Goal: Find specific page/section: Find specific page/section

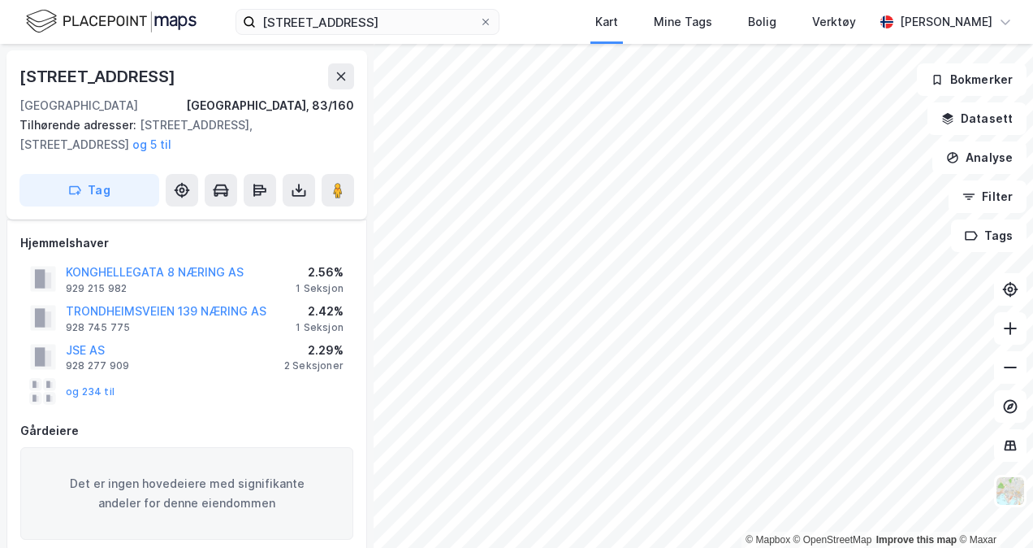
scroll to position [12836, 0]
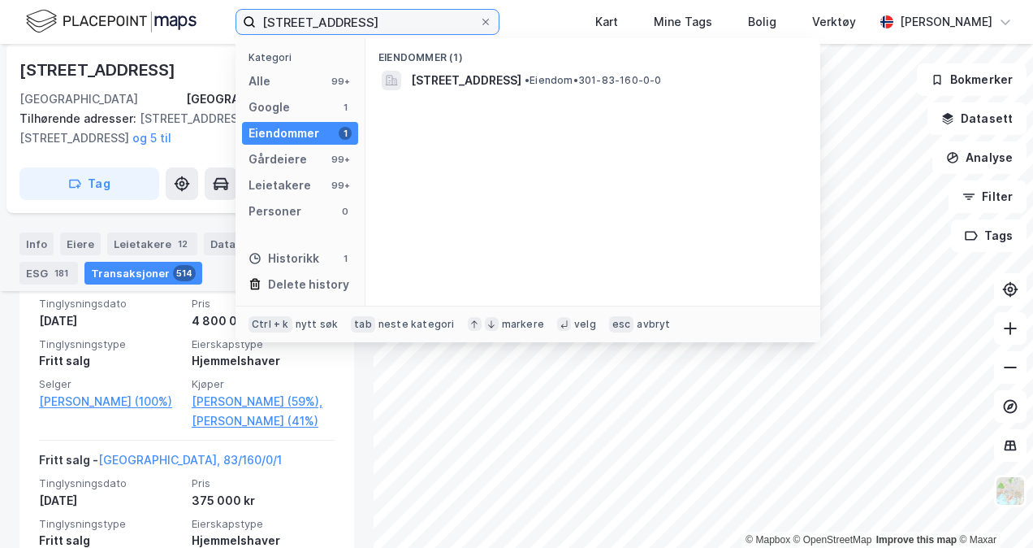
click at [305, 28] on input "[STREET_ADDRESS]" at bounding box center [367, 22] width 223 height 24
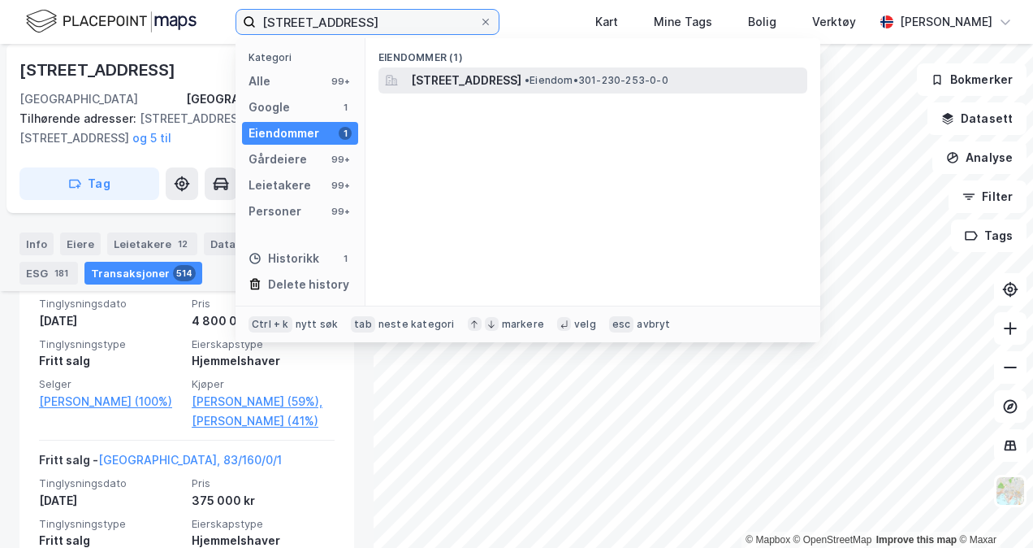
type input "[STREET_ADDRESS]"
click at [468, 84] on span "[STREET_ADDRESS]" at bounding box center [466, 80] width 110 height 19
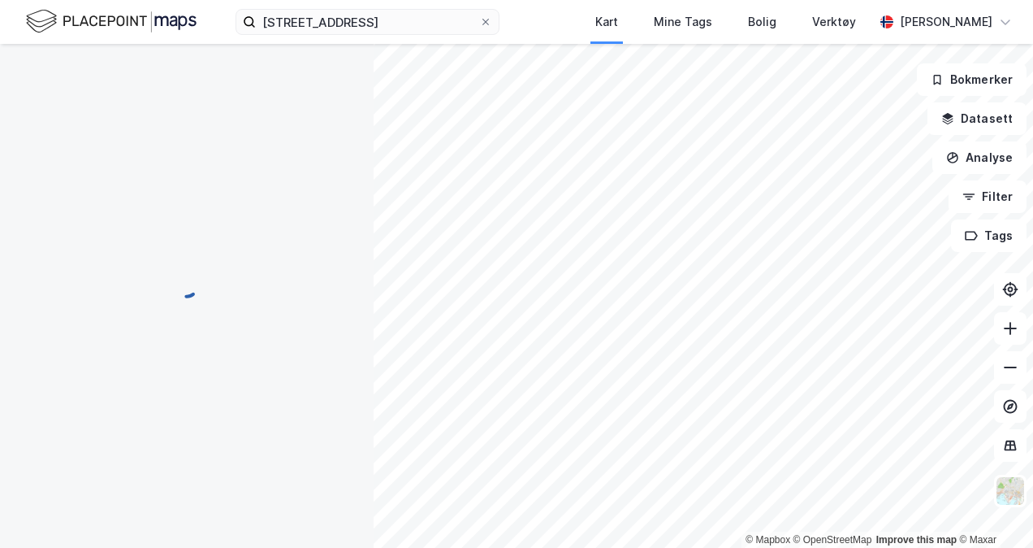
scroll to position [120, 0]
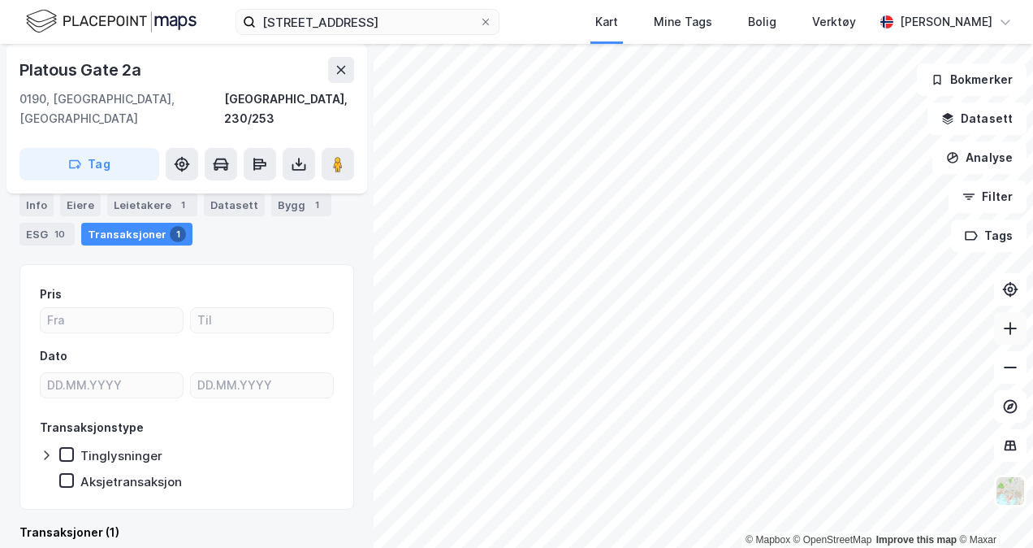
click at [1020, 337] on button at bounding box center [1010, 328] width 32 height 32
